Goal: Task Accomplishment & Management: Use online tool/utility

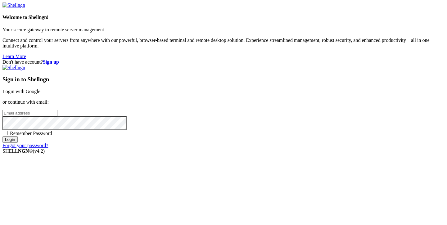
click at [40, 89] on link "Login with Google" at bounding box center [21, 91] width 38 height 5
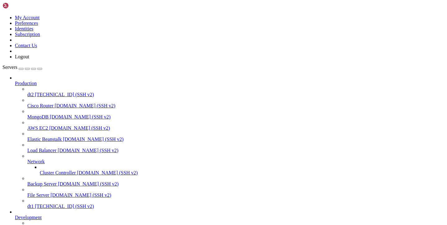
scroll to position [58, 0]
click at [51, 224] on span "[TECHNICAL_ID] (SSH v2)" at bounding box center [80, 228] width 59 height 5
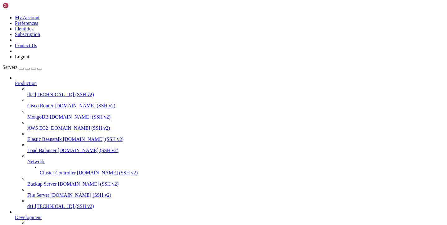
type input "/var/service/vpn-no-yk"
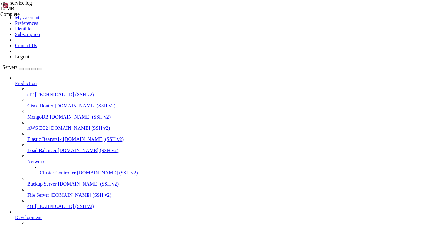
scroll to position [0, 0]
type textarea "[DATE] 10:32:33,030 - api.payments - INFO - - Пользователь: 6122"
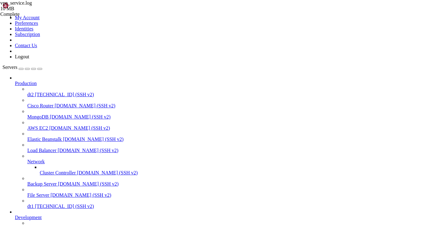
scroll to position [120, 0]
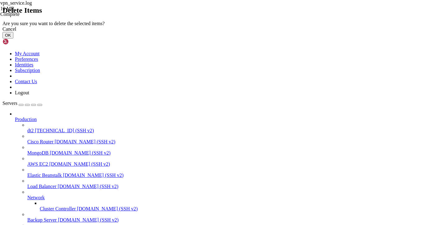
click at [13, 38] on button "OK" at bounding box center [7, 35] width 11 height 7
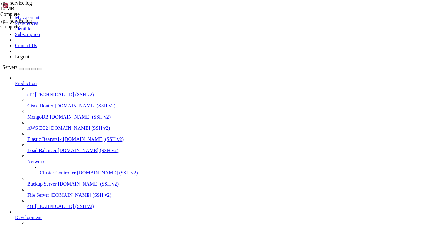
scroll to position [51, 0]
